Goal: Task Accomplishment & Management: Manage account settings

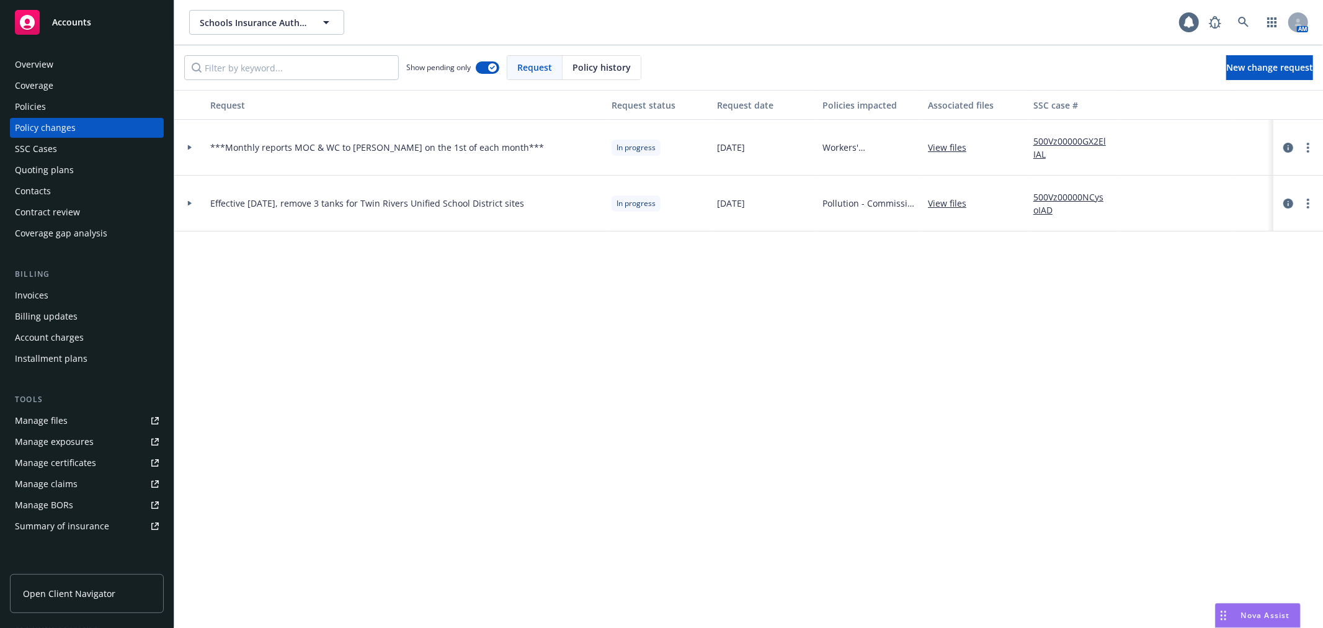
click at [48, 163] on div "Quoting plans" at bounding box center [44, 170] width 59 height 20
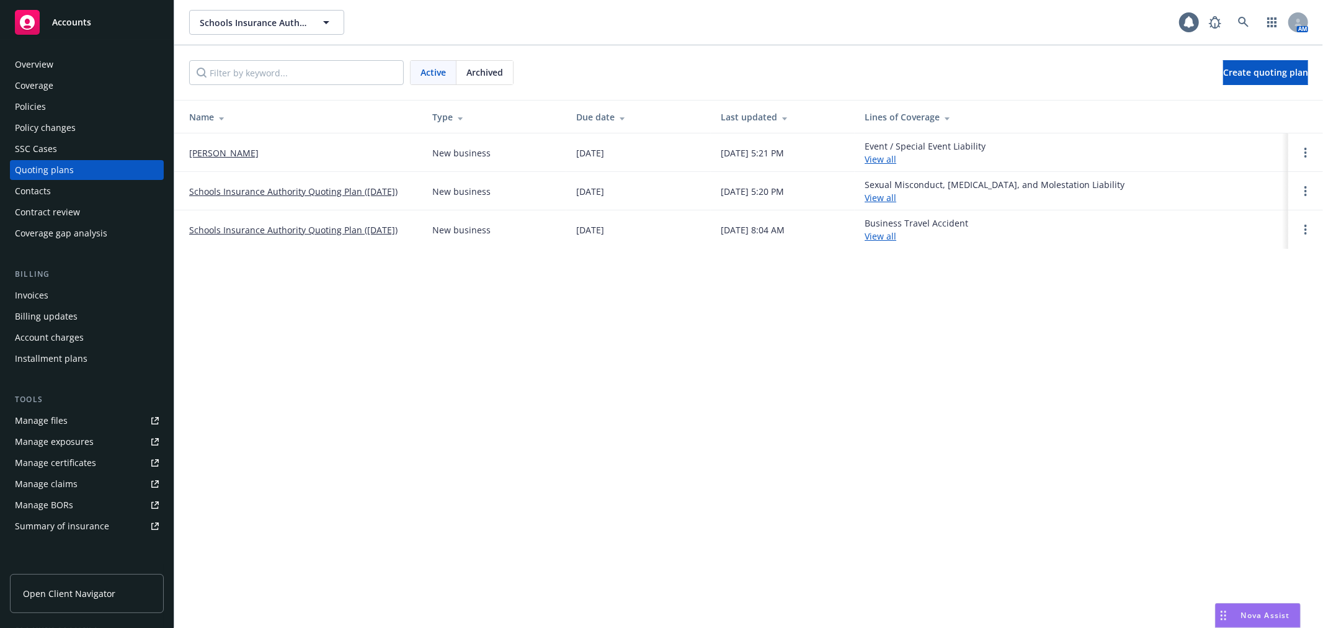
click at [359, 194] on link "Schools Insurance Authority Quoting Plan ([DATE])" at bounding box center [293, 191] width 208 height 13
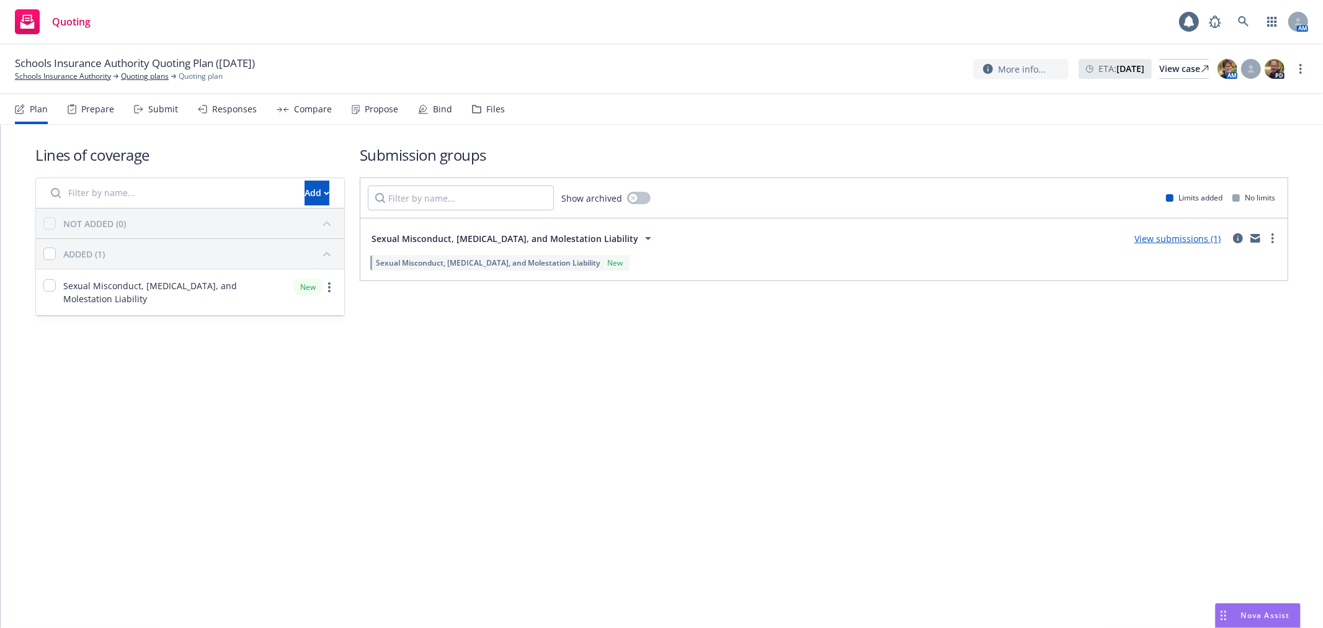
click at [436, 107] on div "Bind" at bounding box center [442, 109] width 19 height 10
